Goal: Task Accomplishment & Management: Use online tool/utility

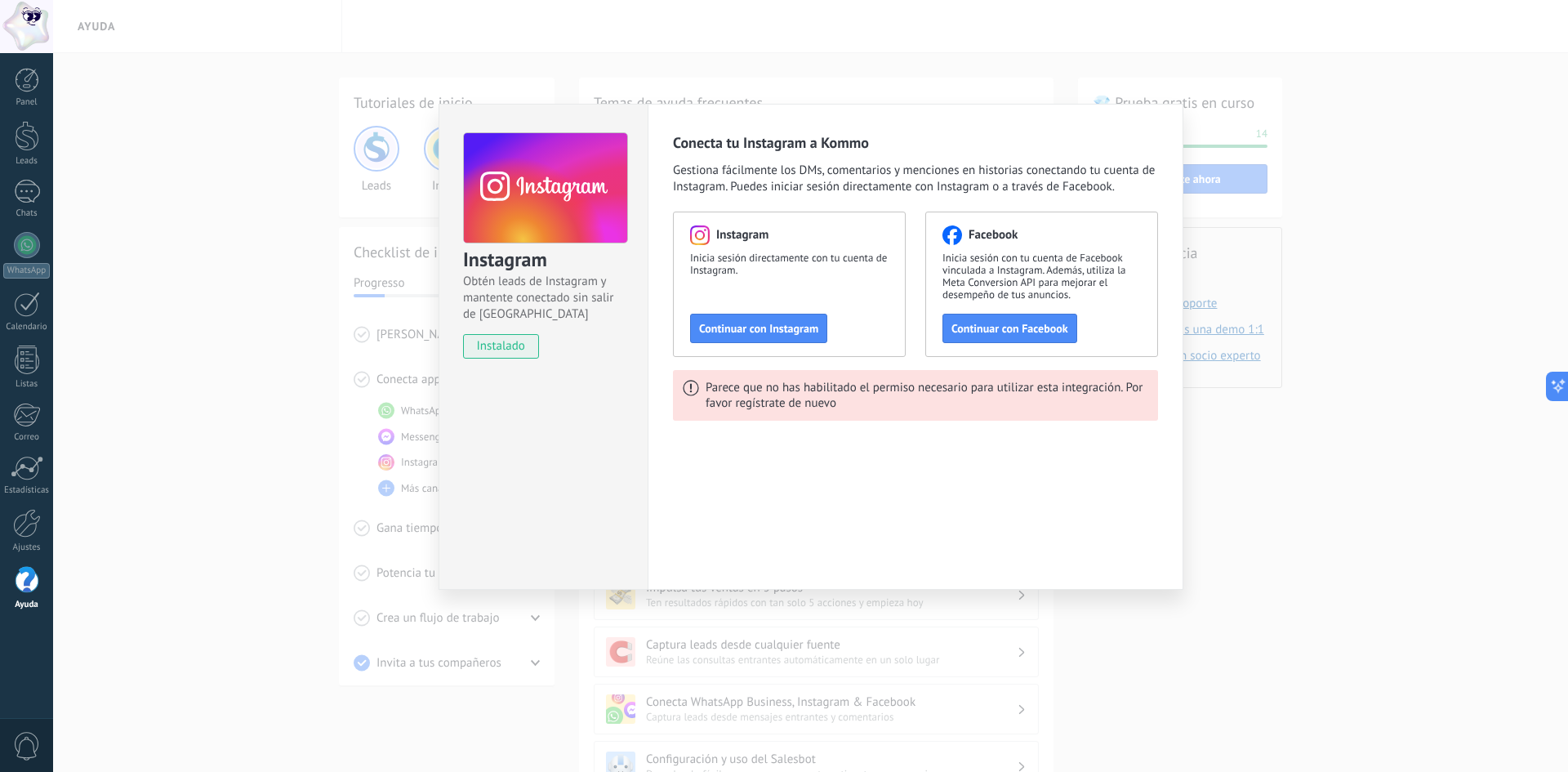
click at [220, 299] on div "Instagram Obtén leads de Instagram y mantente conectado sin salir de Kommo inst…" at bounding box center [811, 386] width 1516 height 772
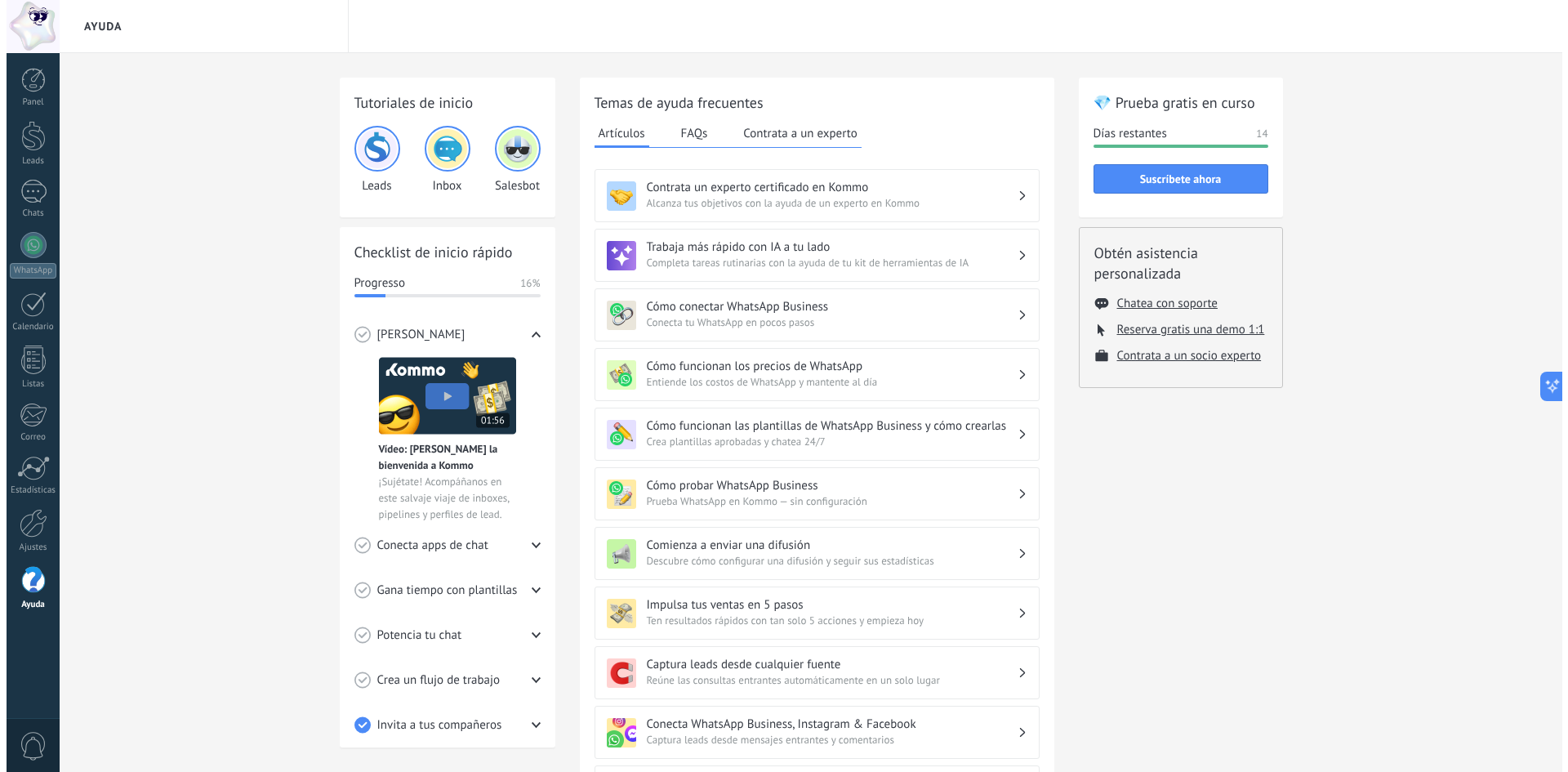
scroll to position [82, 0]
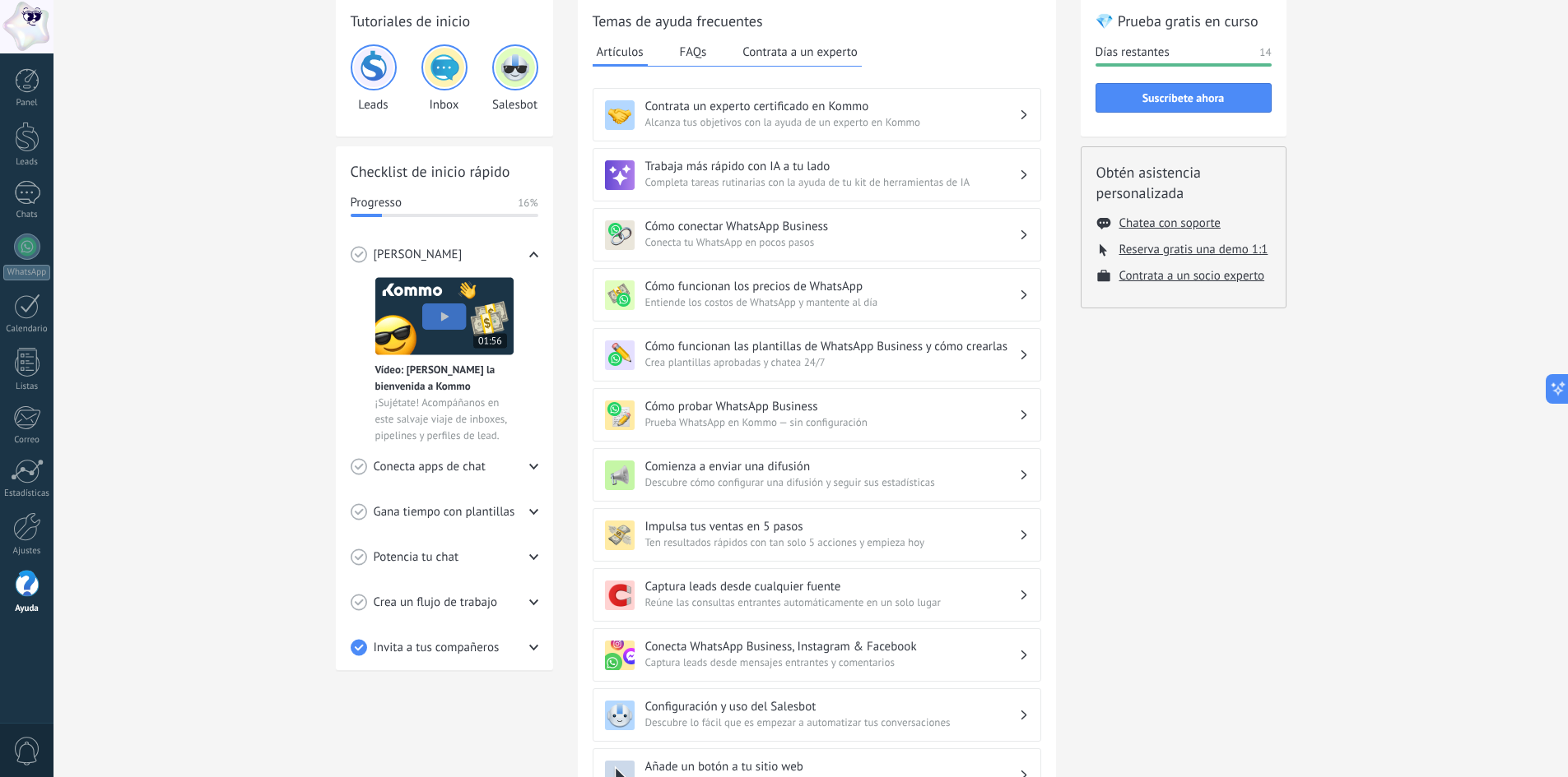
click at [498, 468] on div "Conecta apps de chat" at bounding box center [445, 467] width 188 height 46
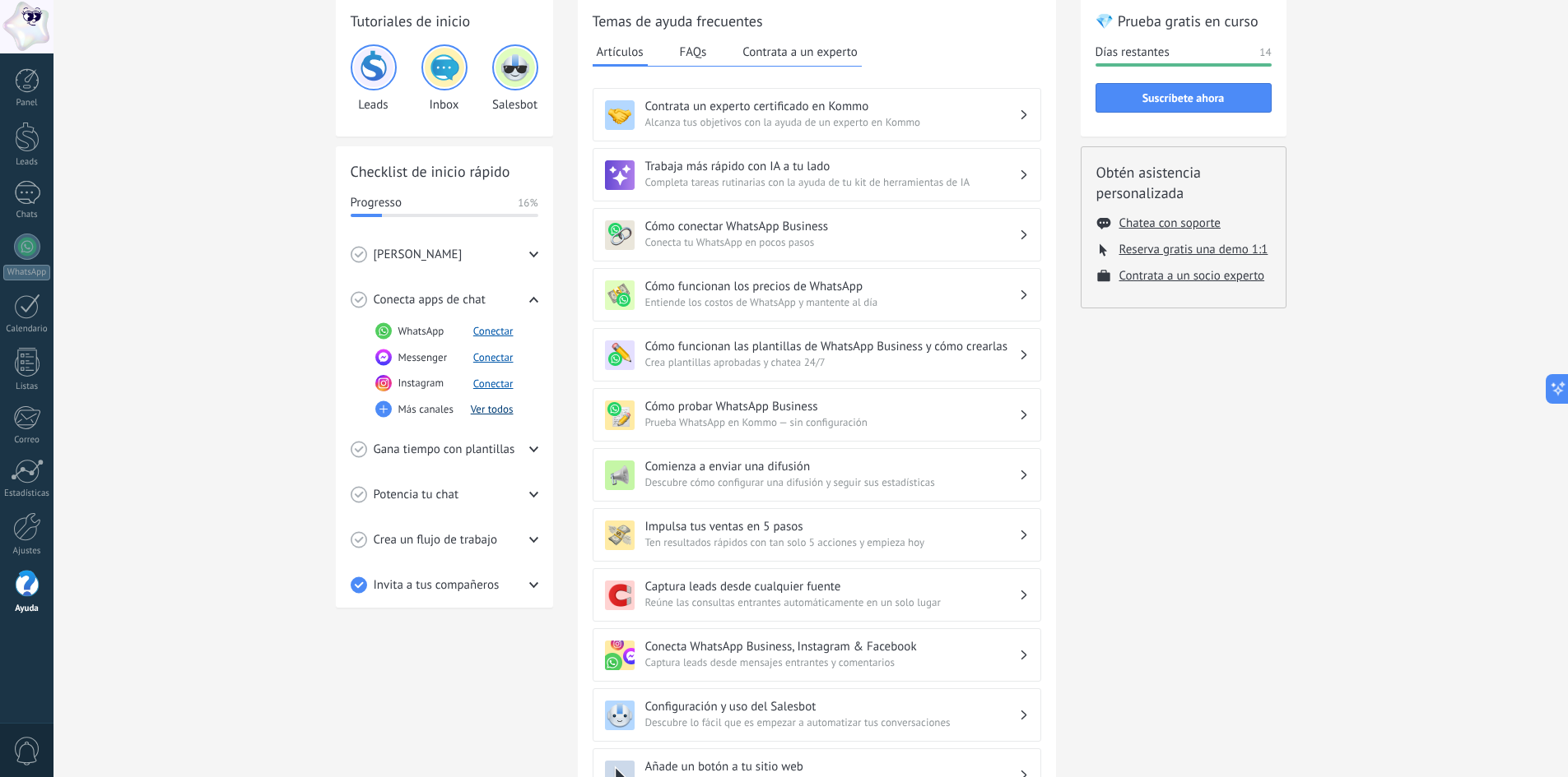
click at [485, 406] on button "Ver todos" at bounding box center [492, 410] width 43 height 14
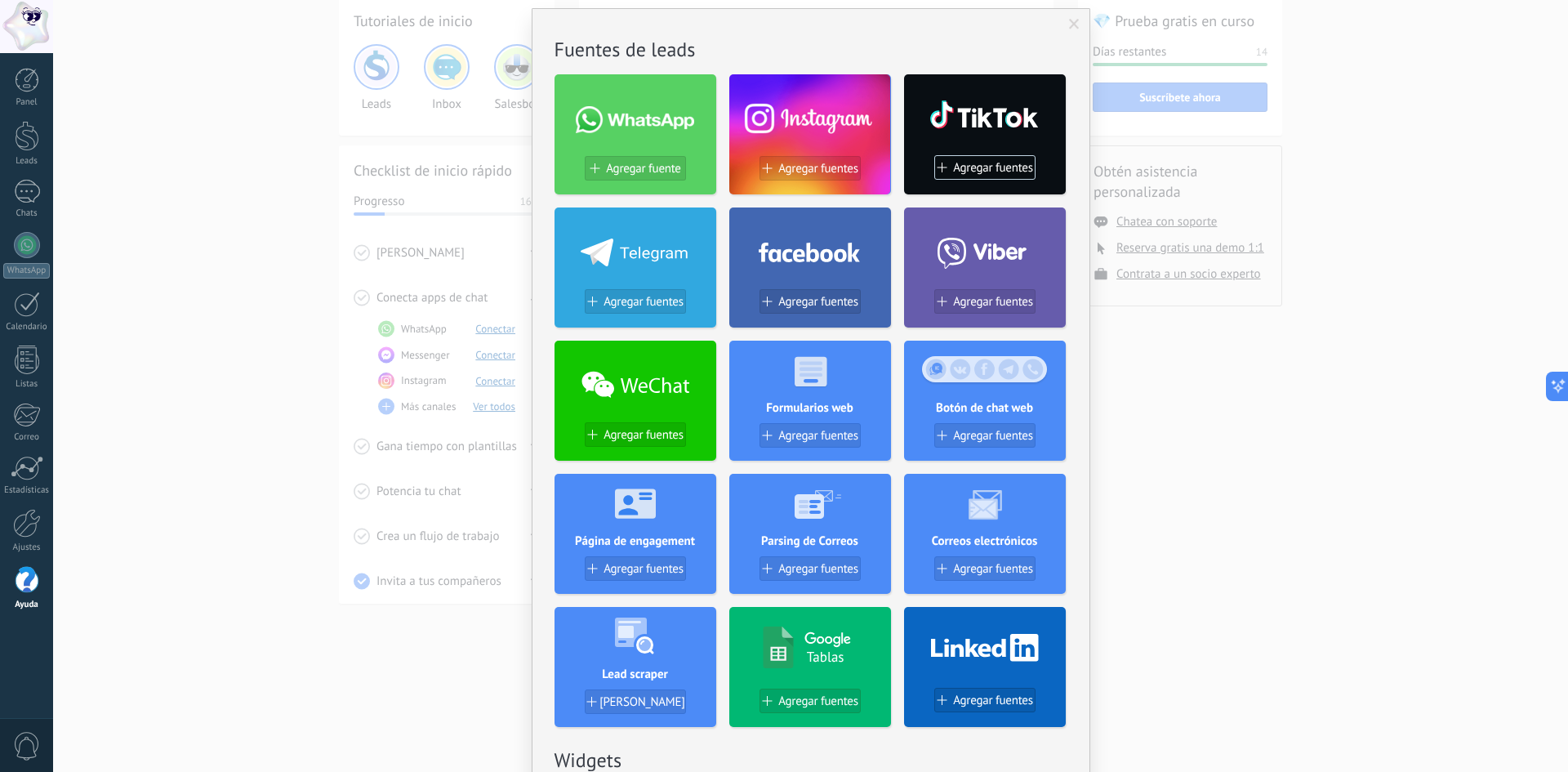
scroll to position [25, 0]
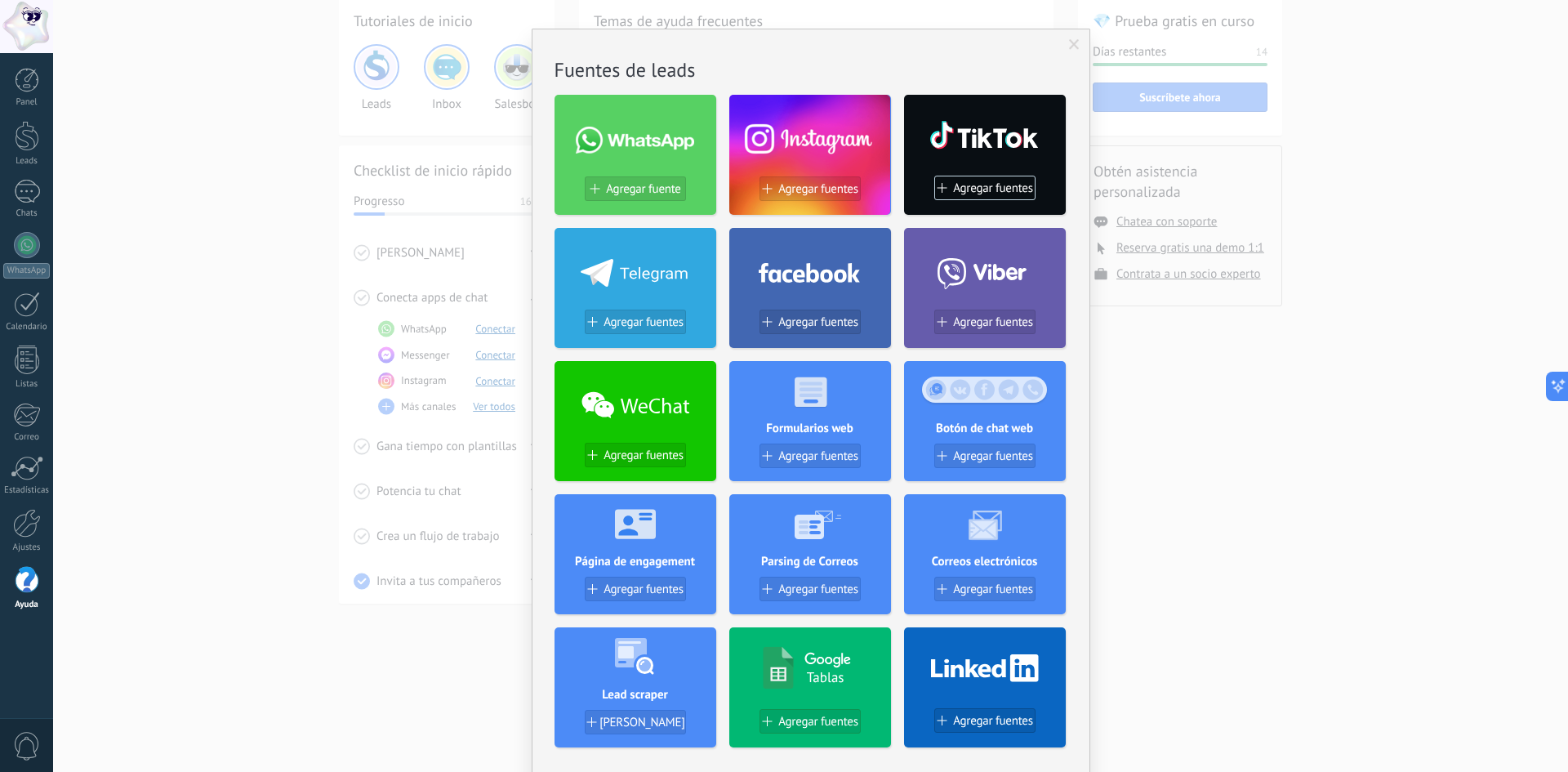
click at [788, 289] on div at bounding box center [811, 269] width 162 height 70
click at [796, 323] on span "Agregar fuentes" at bounding box center [819, 322] width 80 height 14
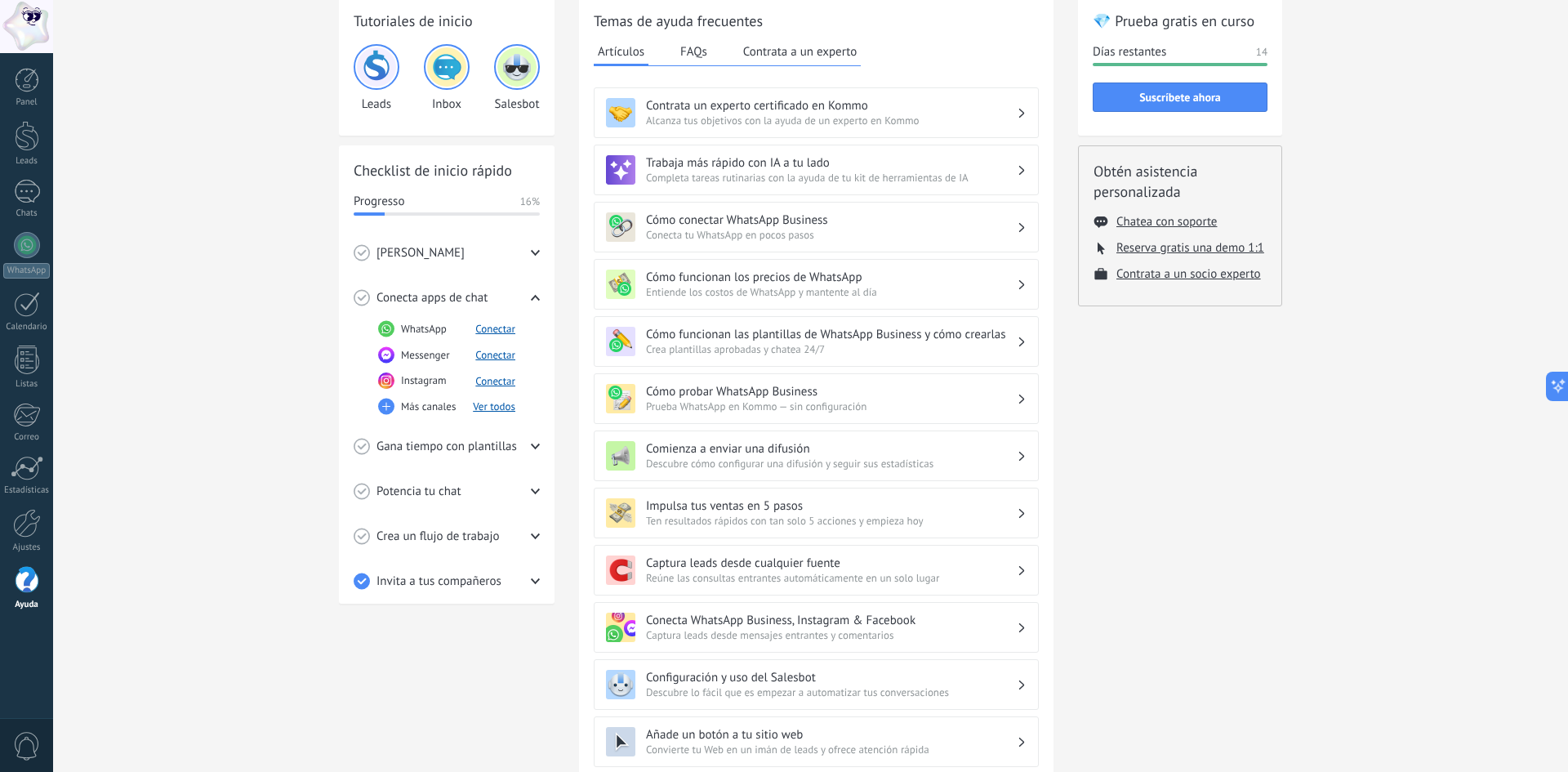
scroll to position [0, 0]
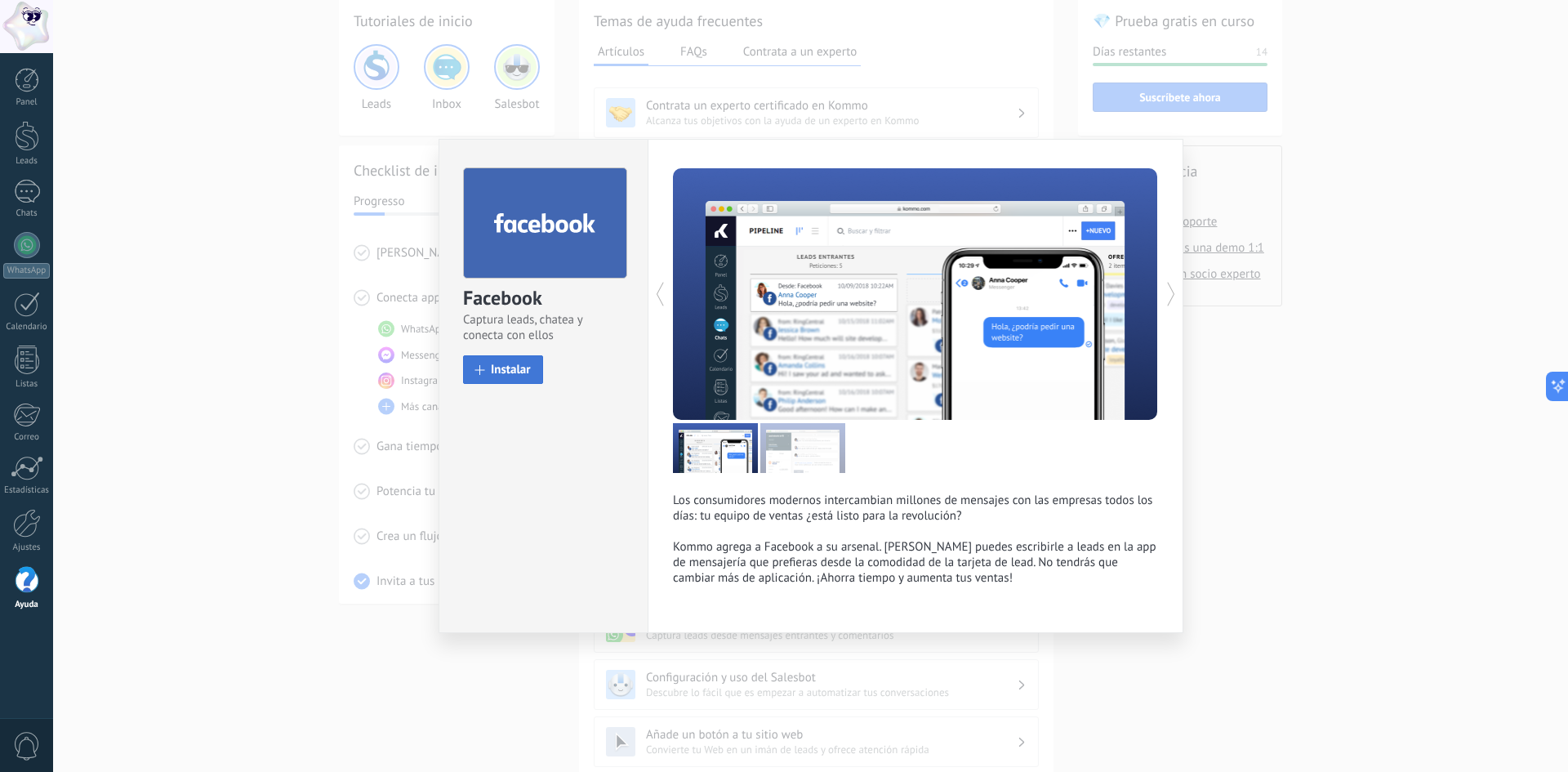
click at [529, 364] on span "Instalar" at bounding box center [511, 370] width 40 height 12
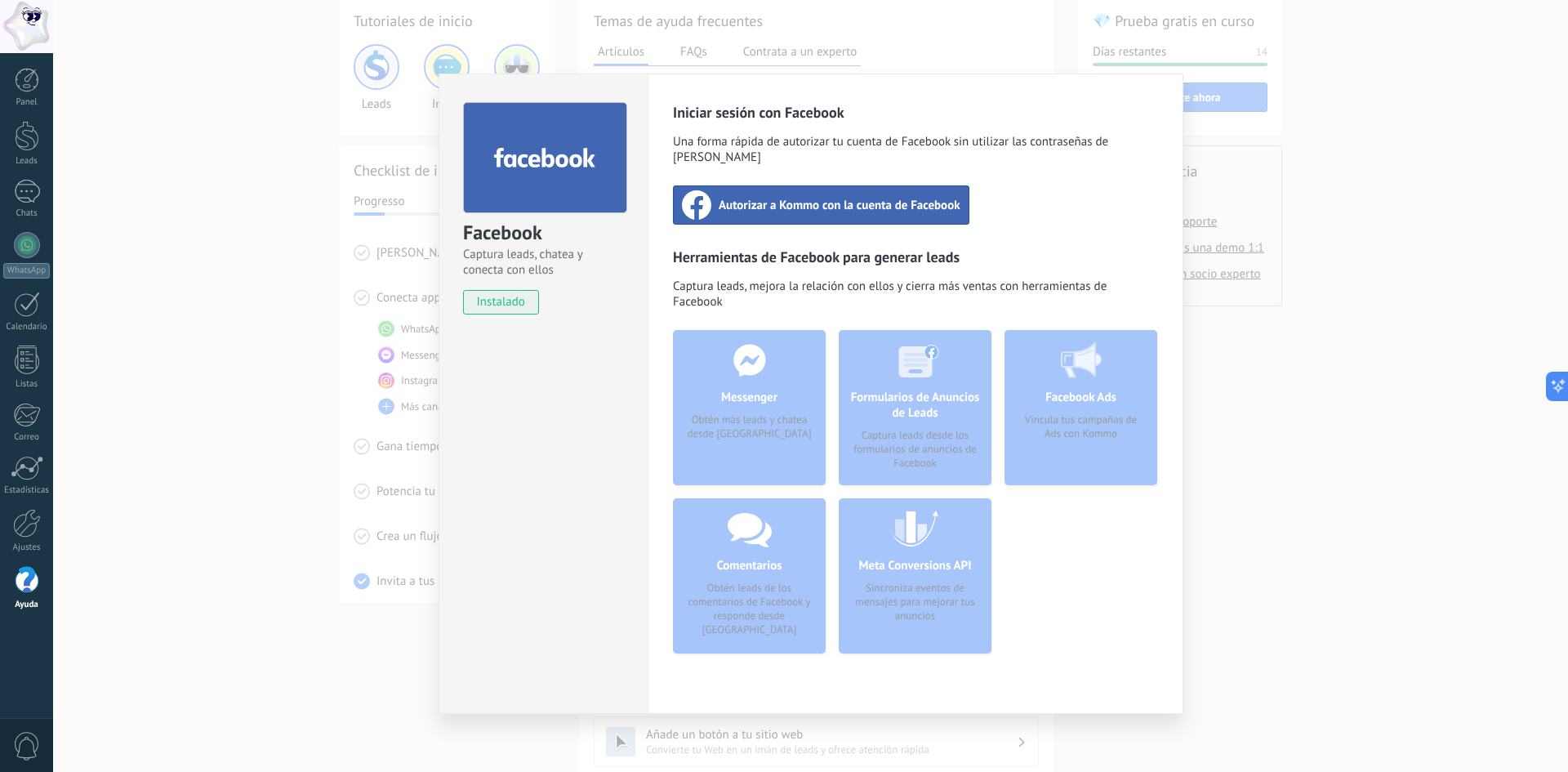
click at [843, 199] on div "Autorizar a Kommo con la cuenta de Facebook" at bounding box center [821, 205] width 297 height 39
